Goal: Transaction & Acquisition: Book appointment/travel/reservation

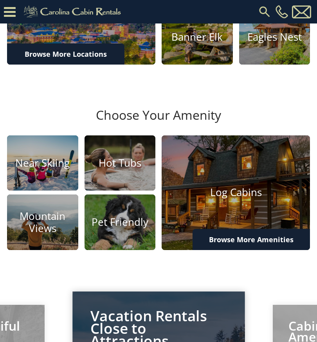
scroll to position [293, 0]
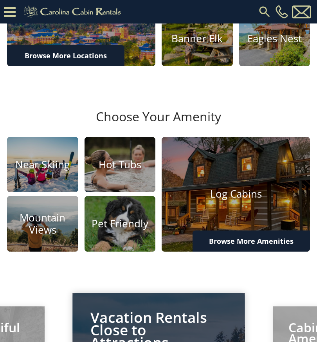
click at [242, 200] on img at bounding box center [236, 194] width 148 height 115
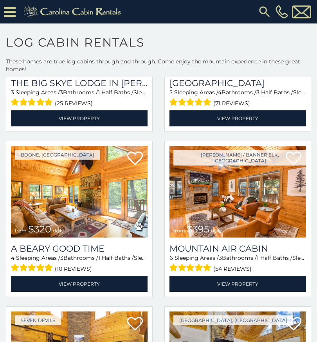
scroll to position [964, 0]
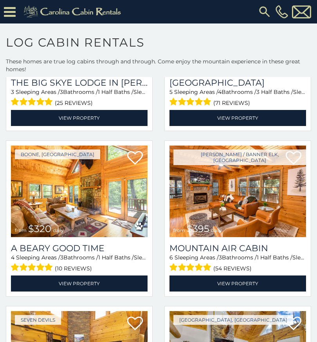
click at [237, 213] on img at bounding box center [237, 192] width 137 height 92
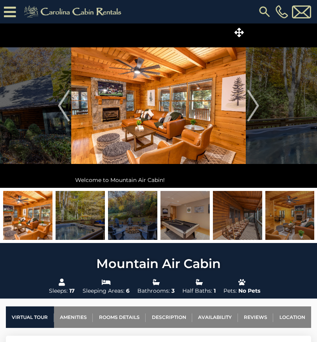
click at [256, 110] on img "Next" at bounding box center [253, 105] width 12 height 31
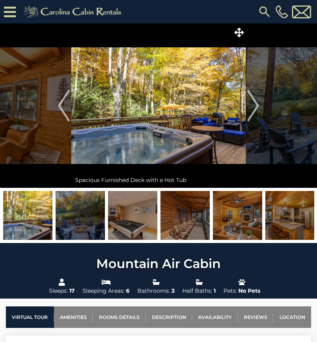
click at [255, 106] on img "Next" at bounding box center [253, 105] width 12 height 31
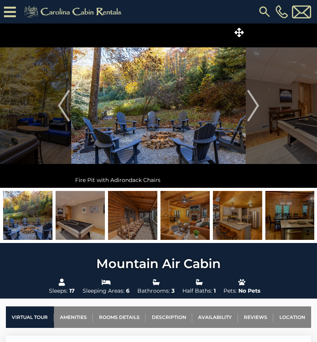
click at [252, 113] on img "Next" at bounding box center [253, 105] width 12 height 31
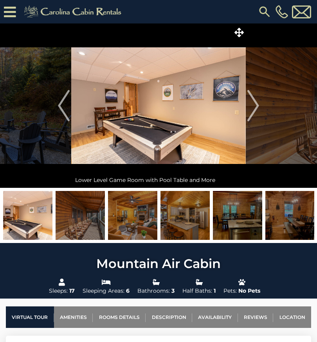
click at [257, 104] on img "Next" at bounding box center [253, 105] width 12 height 31
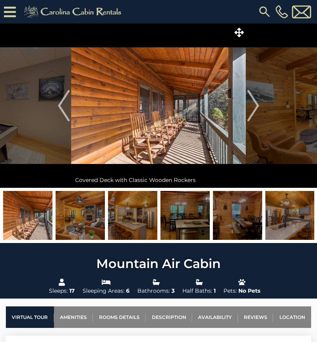
click at [258, 105] on img "Next" at bounding box center [253, 105] width 12 height 31
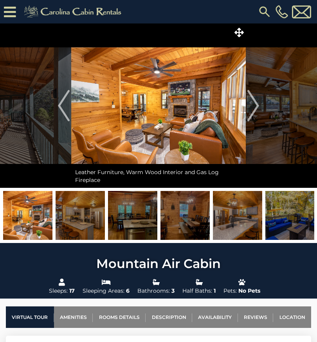
click at [259, 105] on button "Next" at bounding box center [253, 105] width 15 height 164
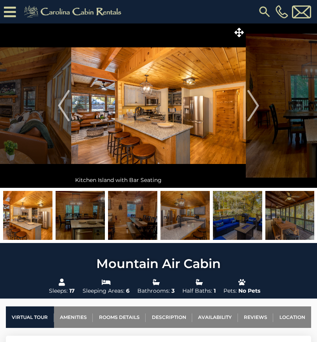
click at [258, 105] on img "Next" at bounding box center [253, 105] width 12 height 31
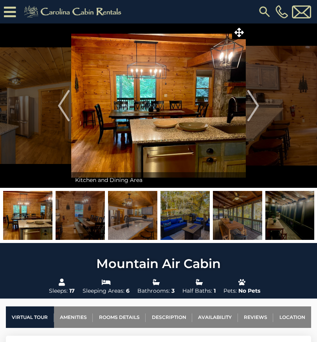
click at [258, 109] on img "Next" at bounding box center [253, 105] width 12 height 31
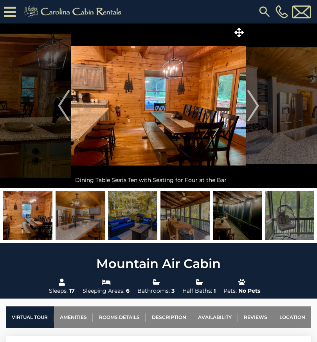
click at [259, 109] on button "Next" at bounding box center [253, 105] width 15 height 164
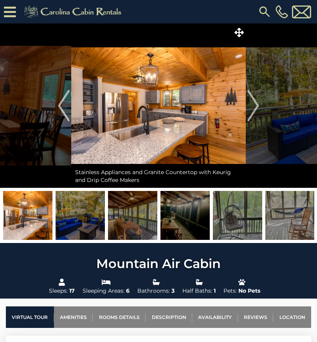
click at [252, 109] on img "Next" at bounding box center [253, 105] width 12 height 31
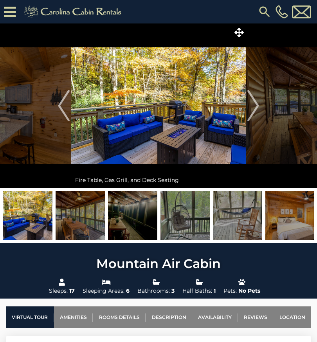
click at [254, 111] on img "Next" at bounding box center [253, 105] width 12 height 31
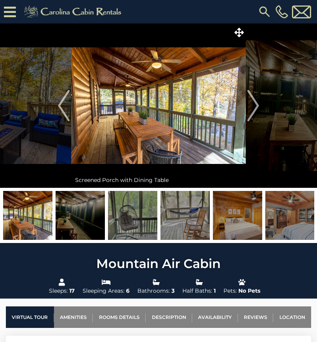
click at [257, 102] on img "Next" at bounding box center [253, 105] width 12 height 31
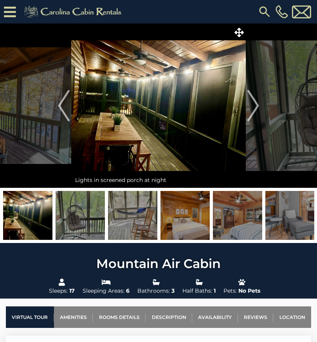
click at [258, 107] on img "Next" at bounding box center [253, 105] width 12 height 31
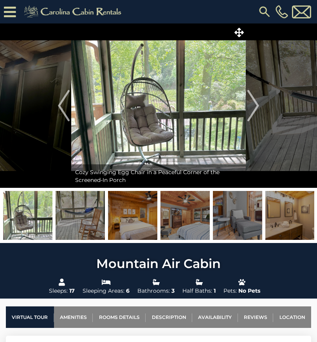
click at [259, 102] on img "Next" at bounding box center [253, 105] width 12 height 31
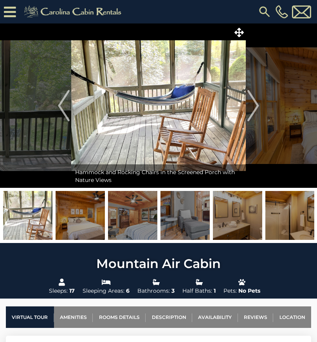
click at [260, 105] on button "Next" at bounding box center [253, 105] width 15 height 164
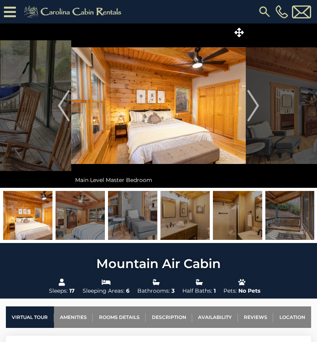
click at [252, 111] on img "Next" at bounding box center [253, 105] width 12 height 31
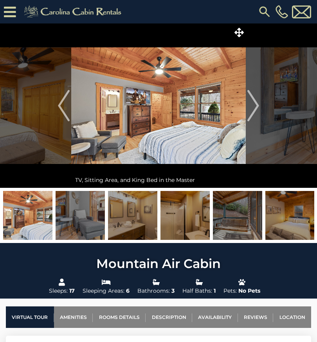
click at [257, 105] on img "Next" at bounding box center [253, 105] width 12 height 31
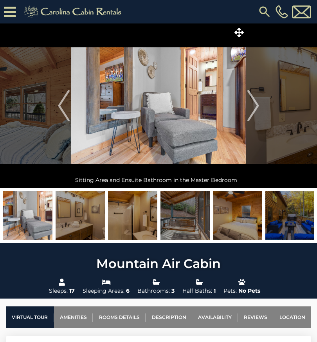
click at [251, 111] on img "Next" at bounding box center [253, 105] width 12 height 31
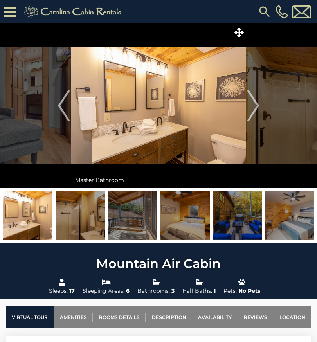
click at [254, 108] on img "Next" at bounding box center [253, 105] width 12 height 31
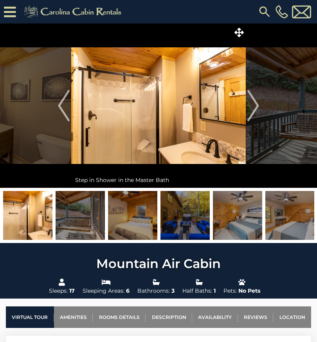
click at [256, 105] on img "Next" at bounding box center [253, 105] width 12 height 31
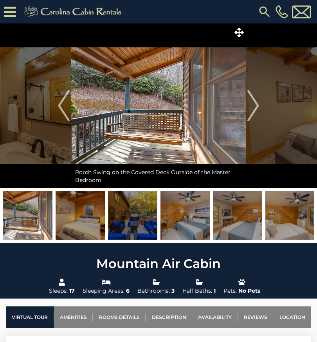
click at [252, 108] on img "Next" at bounding box center [253, 105] width 12 height 31
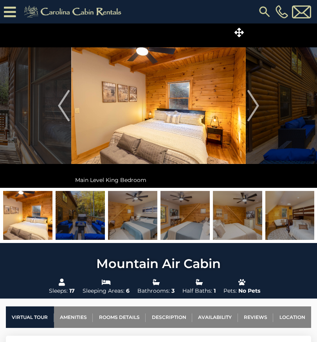
click at [257, 108] on img "Next" at bounding box center [253, 105] width 12 height 31
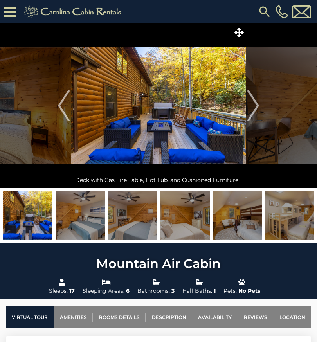
click at [255, 108] on img "Next" at bounding box center [253, 105] width 12 height 31
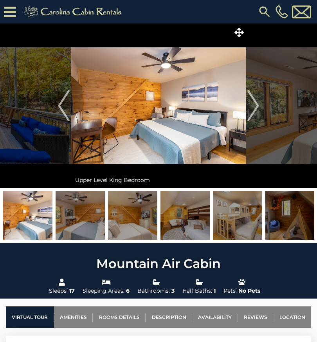
click at [253, 110] on img "Next" at bounding box center [253, 105] width 12 height 31
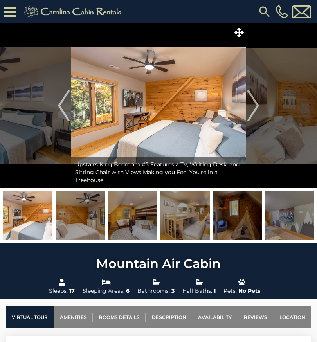
click at [255, 111] on img "Next" at bounding box center [253, 105] width 12 height 31
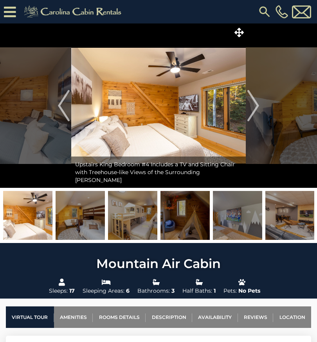
click at [256, 107] on img "Next" at bounding box center [253, 105] width 12 height 31
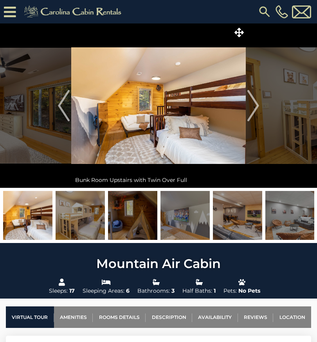
click at [255, 113] on img "Next" at bounding box center [253, 105] width 12 height 31
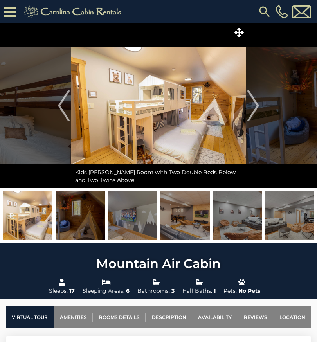
click at [254, 109] on img "Next" at bounding box center [253, 105] width 12 height 31
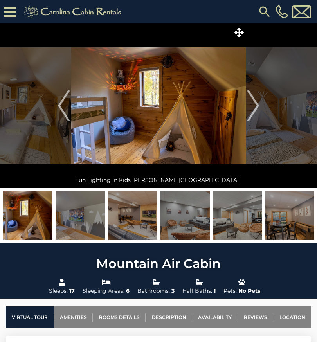
click at [255, 110] on img "Next" at bounding box center [253, 105] width 12 height 31
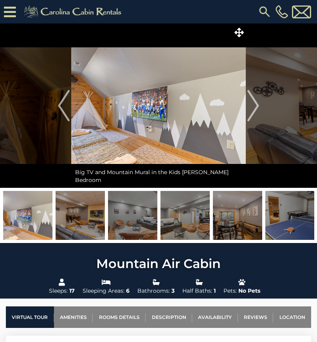
click at [252, 109] on img "Next" at bounding box center [253, 105] width 12 height 31
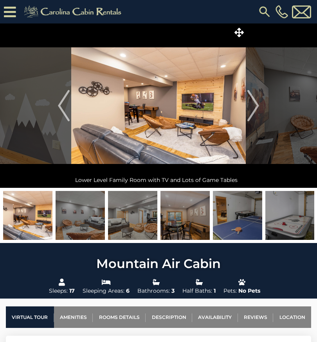
click at [252, 105] on img "Next" at bounding box center [253, 105] width 12 height 31
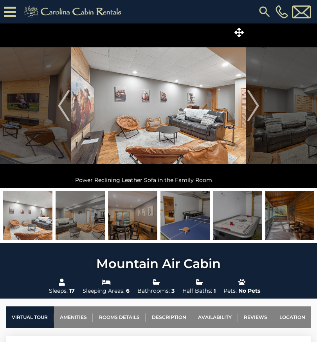
click at [254, 111] on img "Next" at bounding box center [253, 105] width 12 height 31
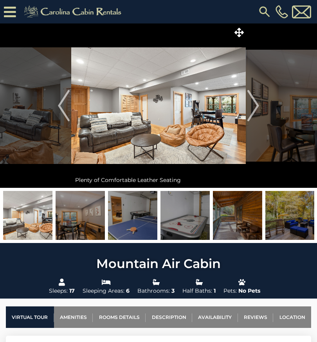
click at [255, 108] on img "Next" at bounding box center [253, 105] width 12 height 31
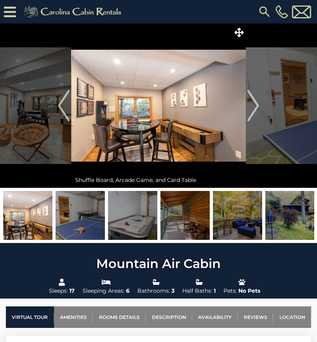
click at [254, 109] on img "Next" at bounding box center [253, 105] width 12 height 31
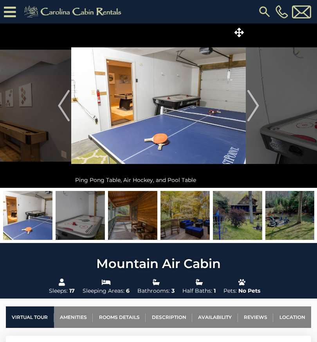
click at [257, 113] on img "Next" at bounding box center [253, 105] width 12 height 31
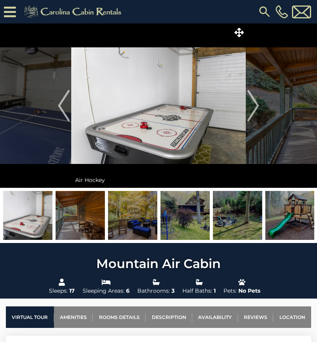
click at [257, 105] on img "Next" at bounding box center [253, 105] width 12 height 31
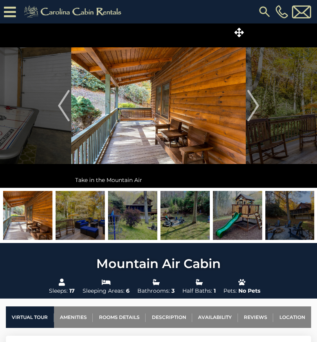
click at [259, 111] on img "Next" at bounding box center [253, 105] width 12 height 31
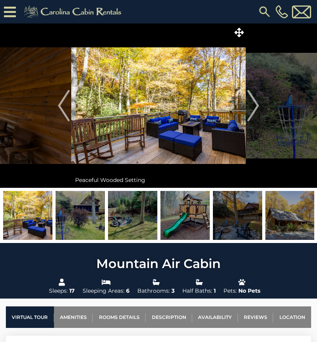
click at [257, 104] on img "Next" at bounding box center [253, 105] width 12 height 31
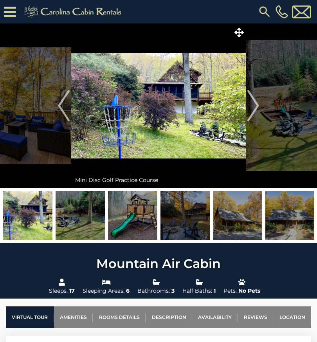
click at [255, 110] on img "Next" at bounding box center [253, 105] width 12 height 31
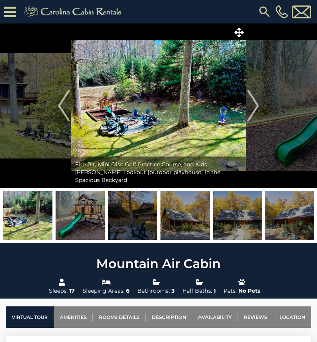
click at [255, 110] on img "Next" at bounding box center [253, 105] width 12 height 31
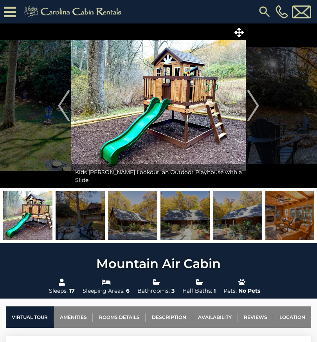
click at [254, 111] on img "Next" at bounding box center [253, 105] width 12 height 31
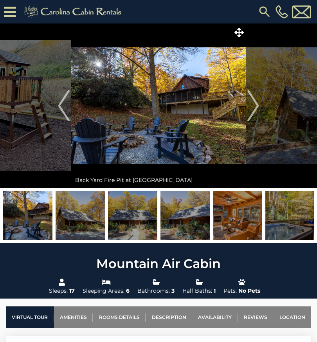
click at [255, 110] on img "Next" at bounding box center [253, 105] width 12 height 31
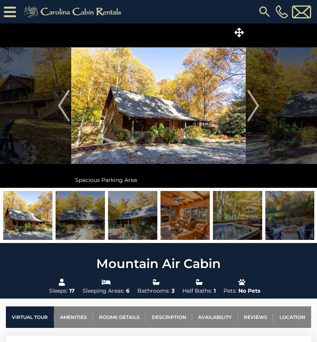
click at [255, 105] on img "Next" at bounding box center [253, 105] width 12 height 31
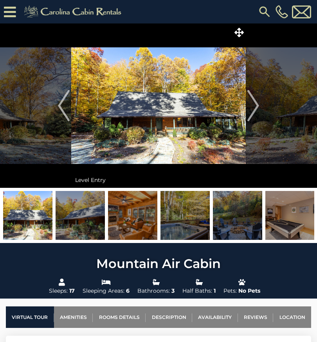
click at [252, 113] on img "Next" at bounding box center [253, 105] width 12 height 31
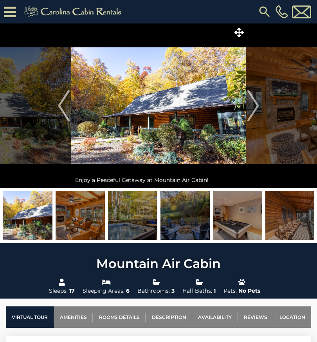
click at [254, 108] on img "Next" at bounding box center [253, 105] width 12 height 31
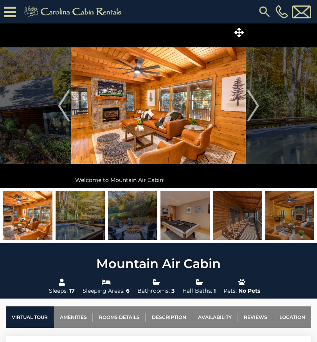
click at [255, 104] on img "Next" at bounding box center [253, 105] width 12 height 31
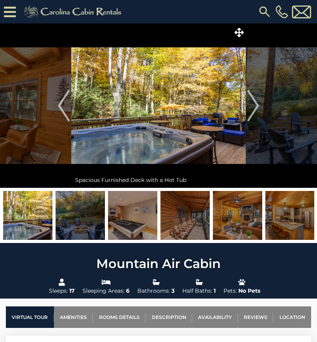
click at [256, 107] on img "Next" at bounding box center [253, 105] width 12 height 31
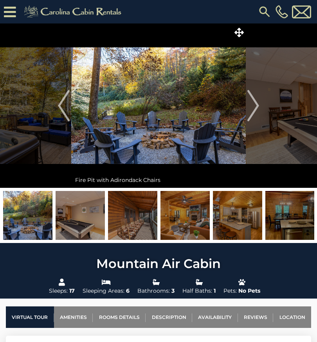
click at [252, 110] on img "Next" at bounding box center [253, 105] width 12 height 31
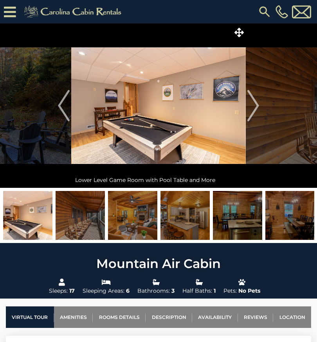
click at [257, 110] on img "Next" at bounding box center [253, 105] width 12 height 31
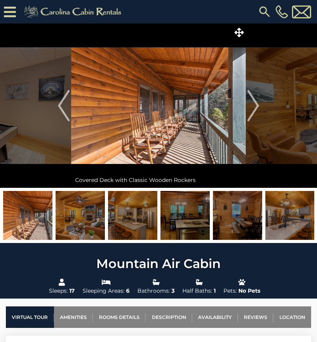
click at [257, 108] on img "Next" at bounding box center [253, 105] width 12 height 31
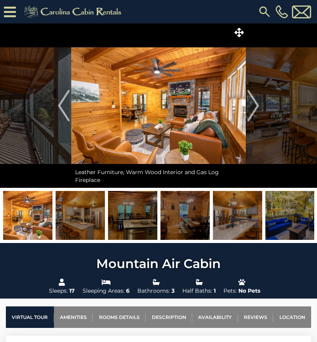
click at [257, 114] on img "Next" at bounding box center [253, 105] width 12 height 31
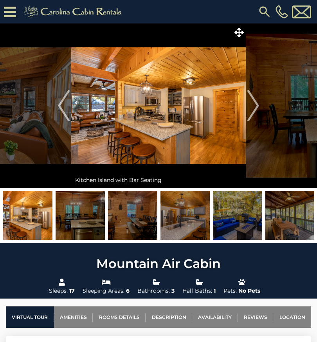
click at [257, 106] on img "Next" at bounding box center [253, 105] width 12 height 31
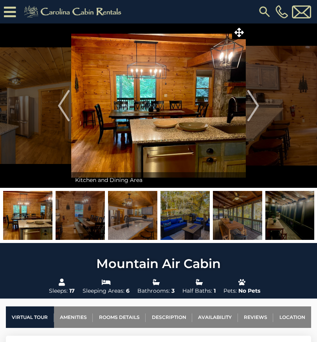
click at [256, 110] on img "Next" at bounding box center [253, 105] width 12 height 31
